Goal: Navigation & Orientation: Find specific page/section

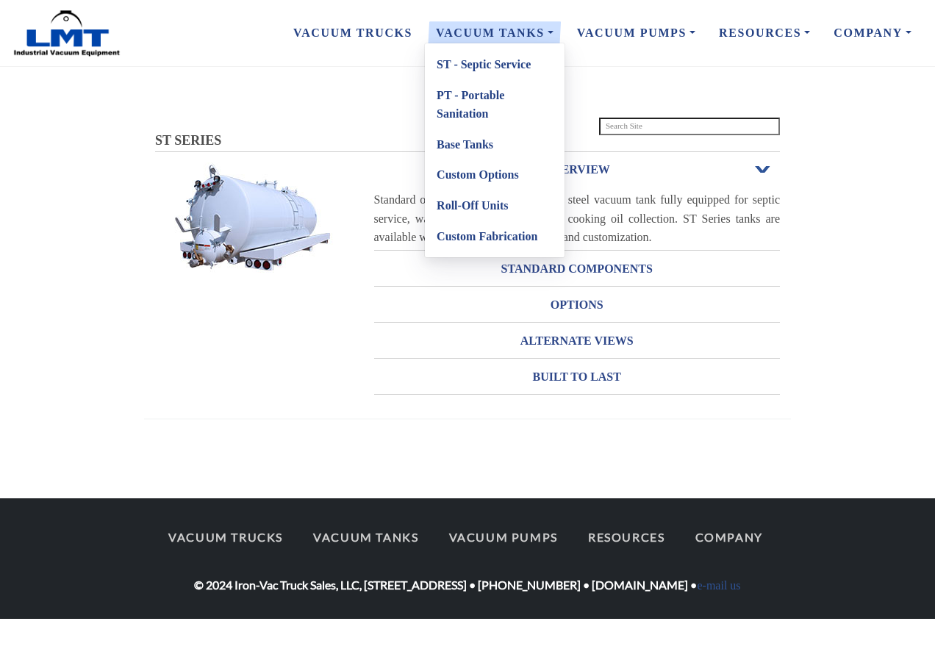
click at [483, 204] on link "Roll-Off Units" at bounding box center [495, 205] width 140 height 31
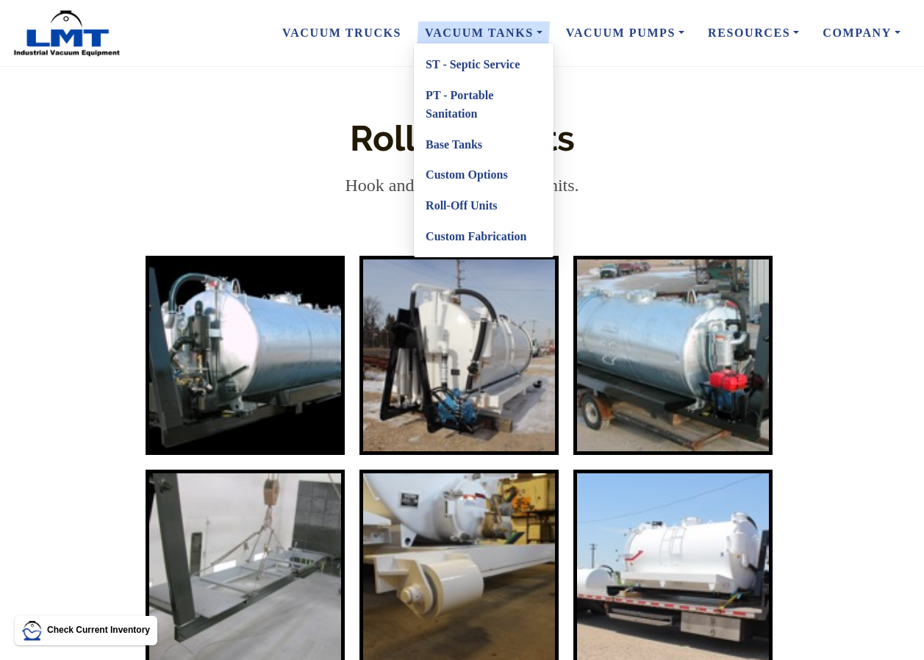
click at [452, 64] on link "ST - Septic Service" at bounding box center [484, 64] width 140 height 31
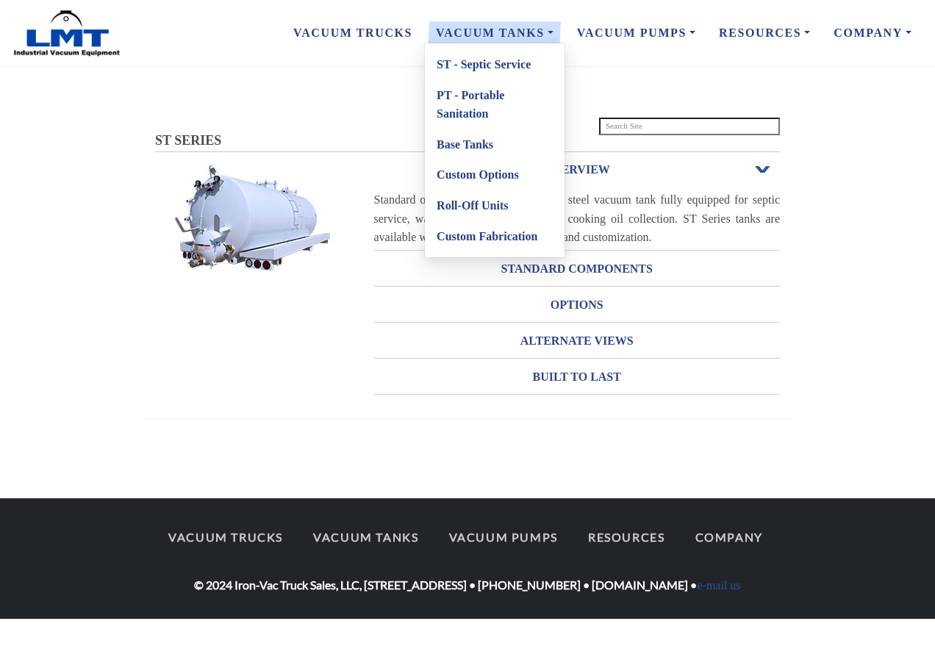
click at [486, 32] on link "Vacuum Tanks" at bounding box center [494, 33] width 141 height 31
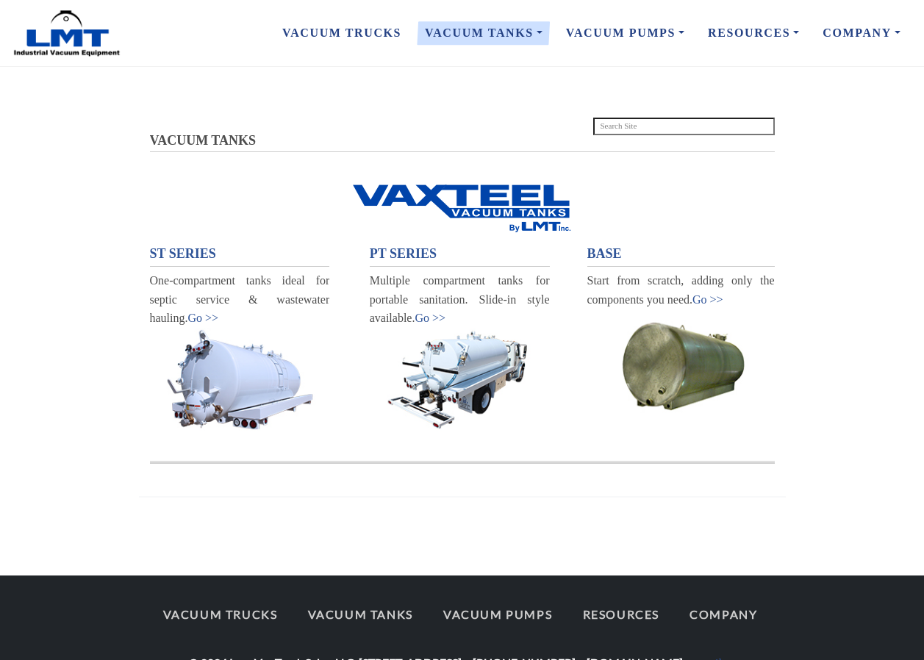
click at [683, 361] on img at bounding box center [680, 363] width 187 height 108
